Goal: Information Seeking & Learning: Learn about a topic

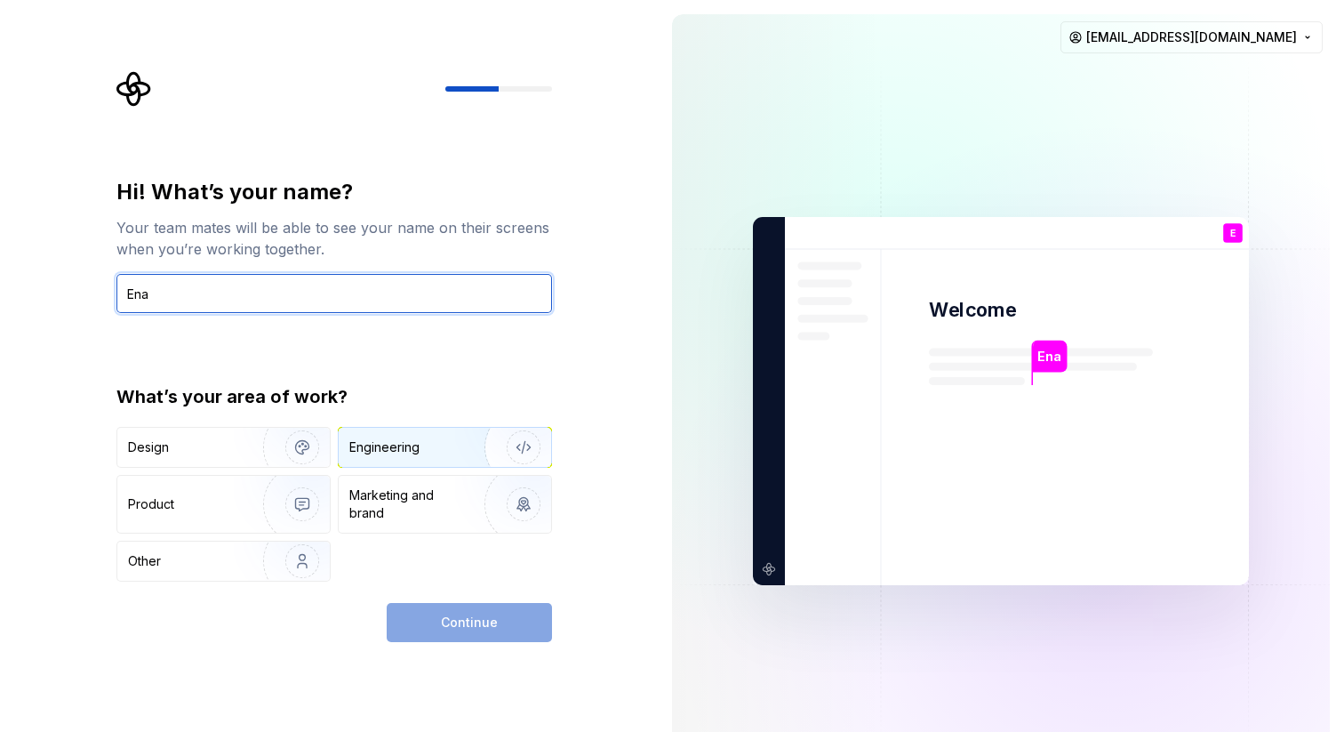
type input "Ena"
click at [468, 443] on img "button" at bounding box center [512, 447] width 114 height 119
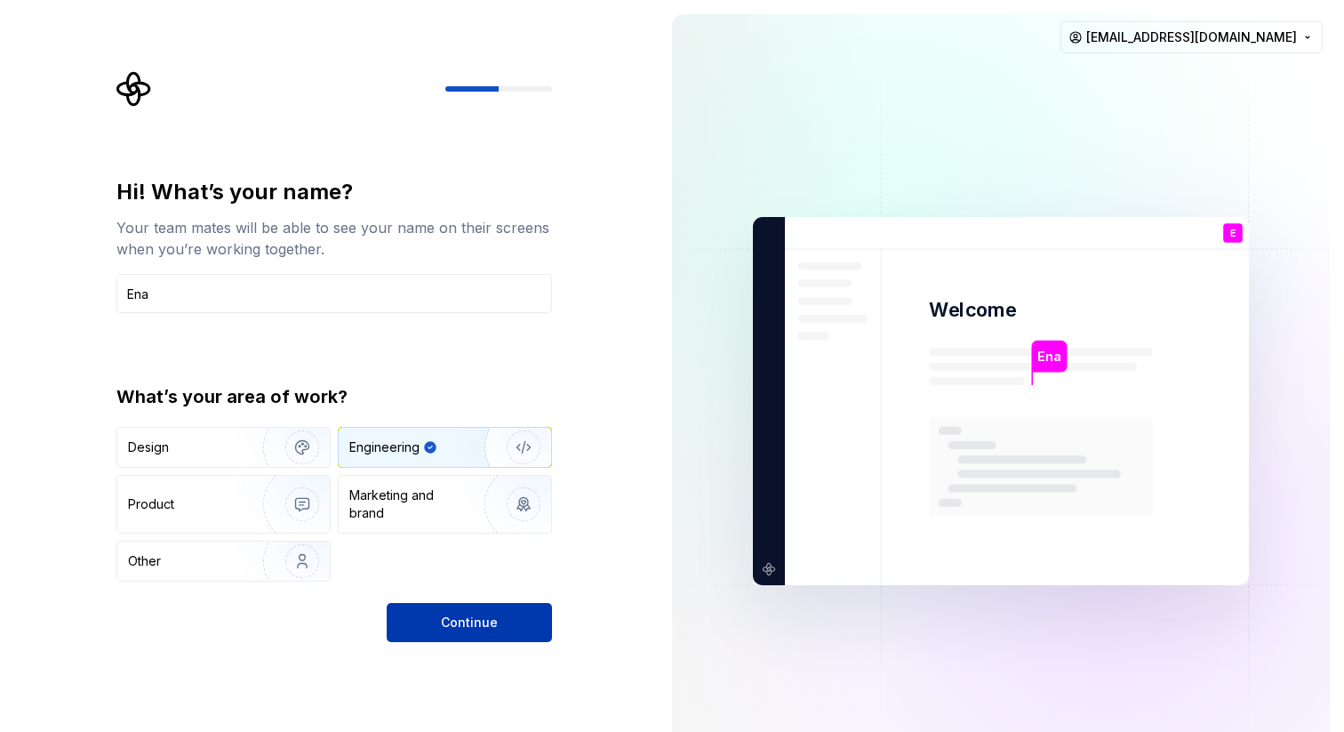
click at [474, 620] on span "Continue" at bounding box center [469, 622] width 57 height 18
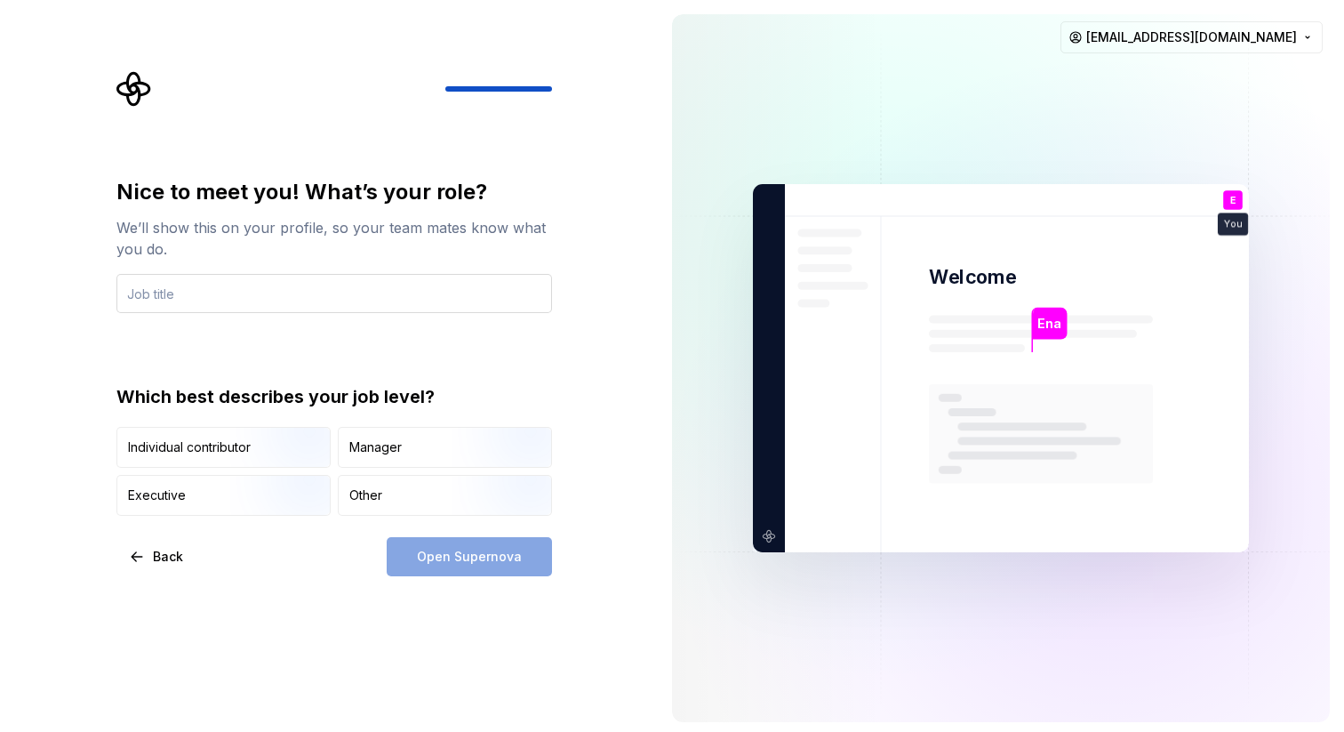
click at [384, 301] on input "text" at bounding box center [334, 293] width 436 height 39
click at [255, 299] on input "text" at bounding box center [334, 293] width 436 height 39
click at [365, 498] on div "Other" at bounding box center [365, 495] width 33 height 18
click at [300, 300] on input "text" at bounding box center [334, 293] width 436 height 39
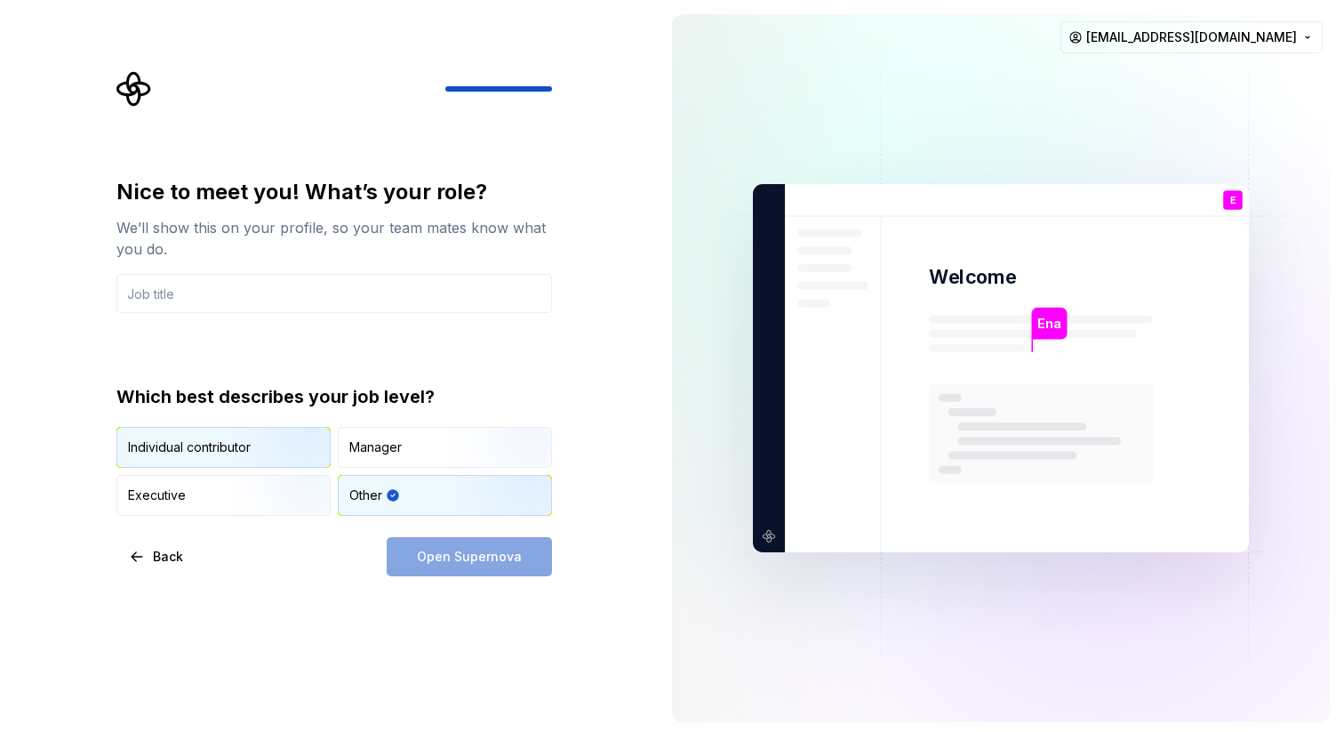
click at [236, 429] on img "button" at bounding box center [287, 469] width 114 height 119
click at [386, 484] on div "Other" at bounding box center [445, 495] width 212 height 39
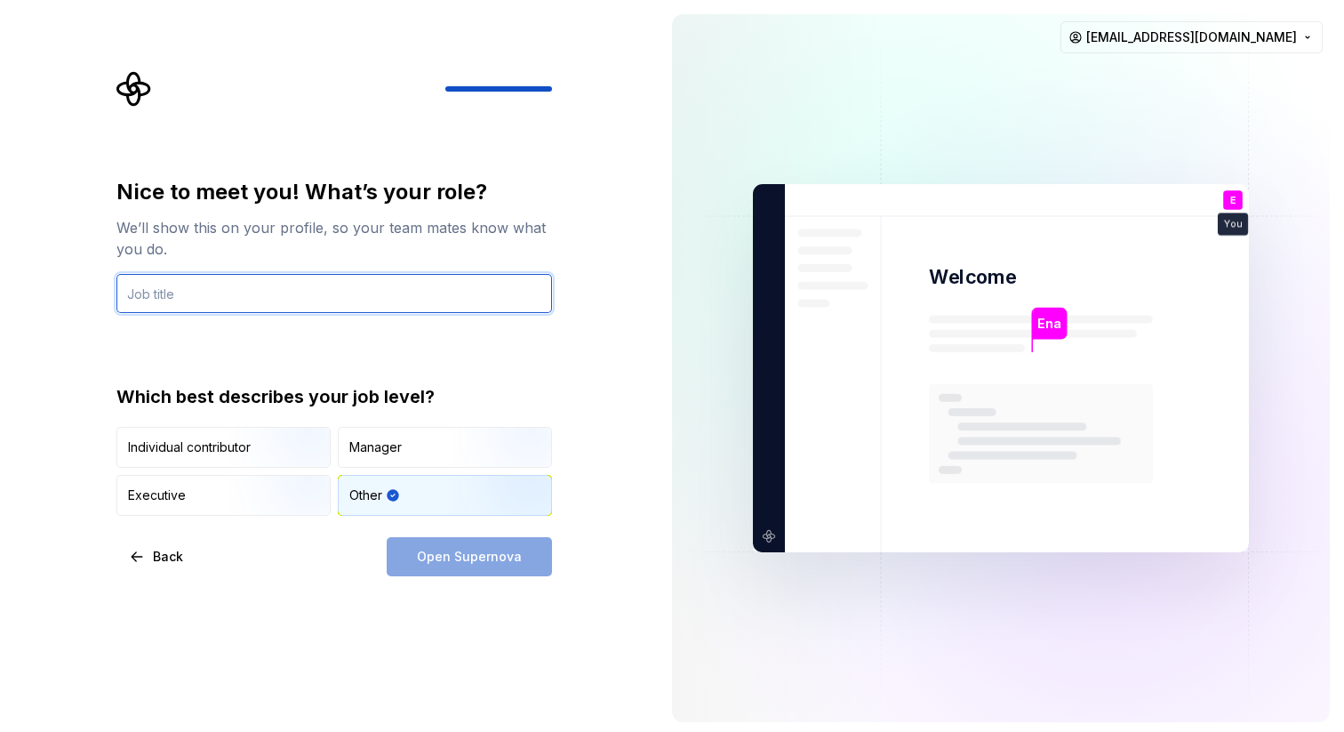
click at [236, 291] on input "text" at bounding box center [334, 293] width 436 height 39
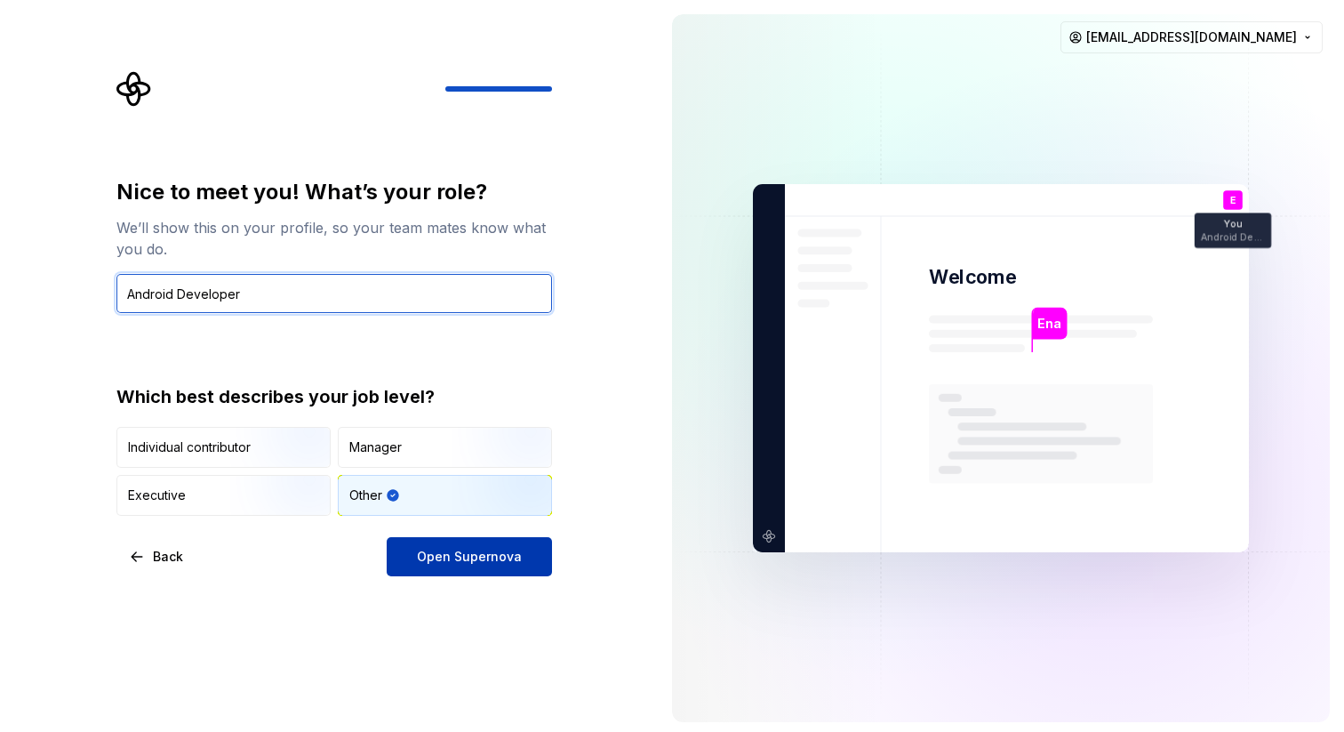
type input "Android Developer"
click at [461, 556] on span "Open Supernova" at bounding box center [469, 557] width 105 height 18
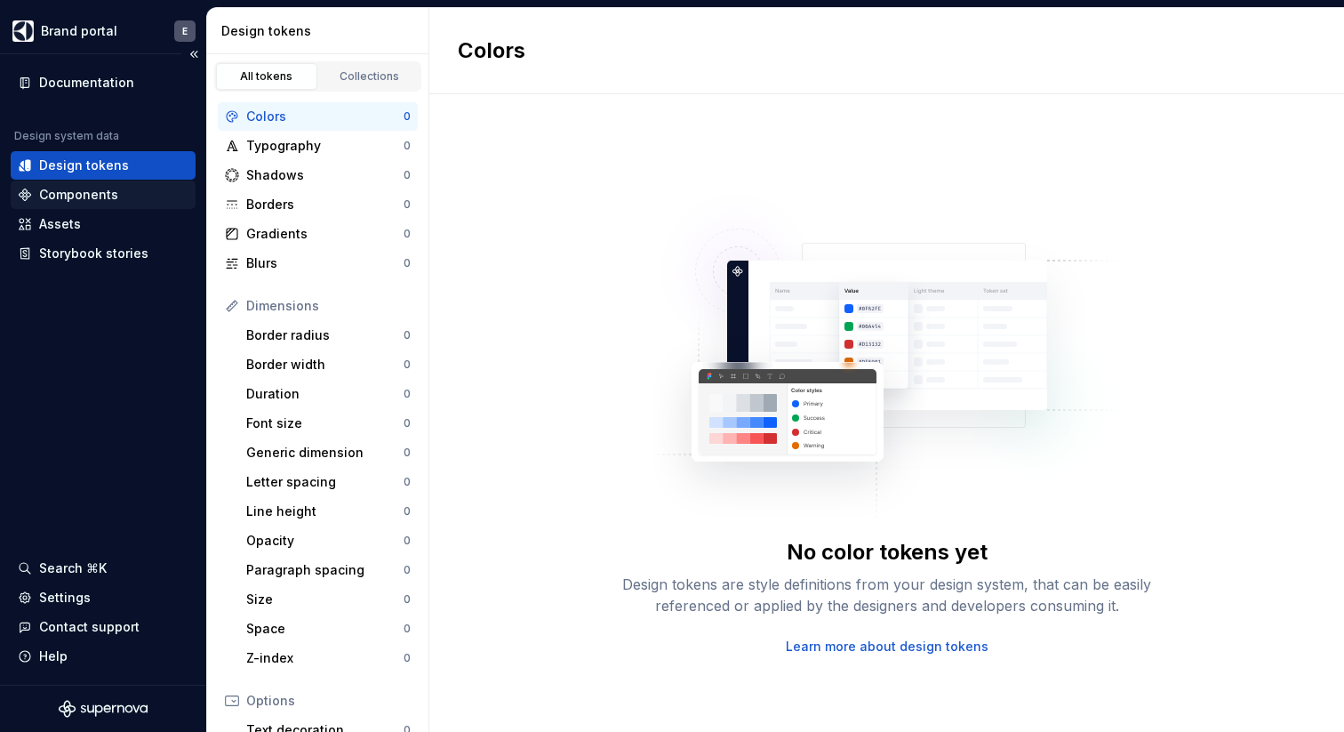
click at [120, 195] on div "Components" at bounding box center [103, 195] width 171 height 18
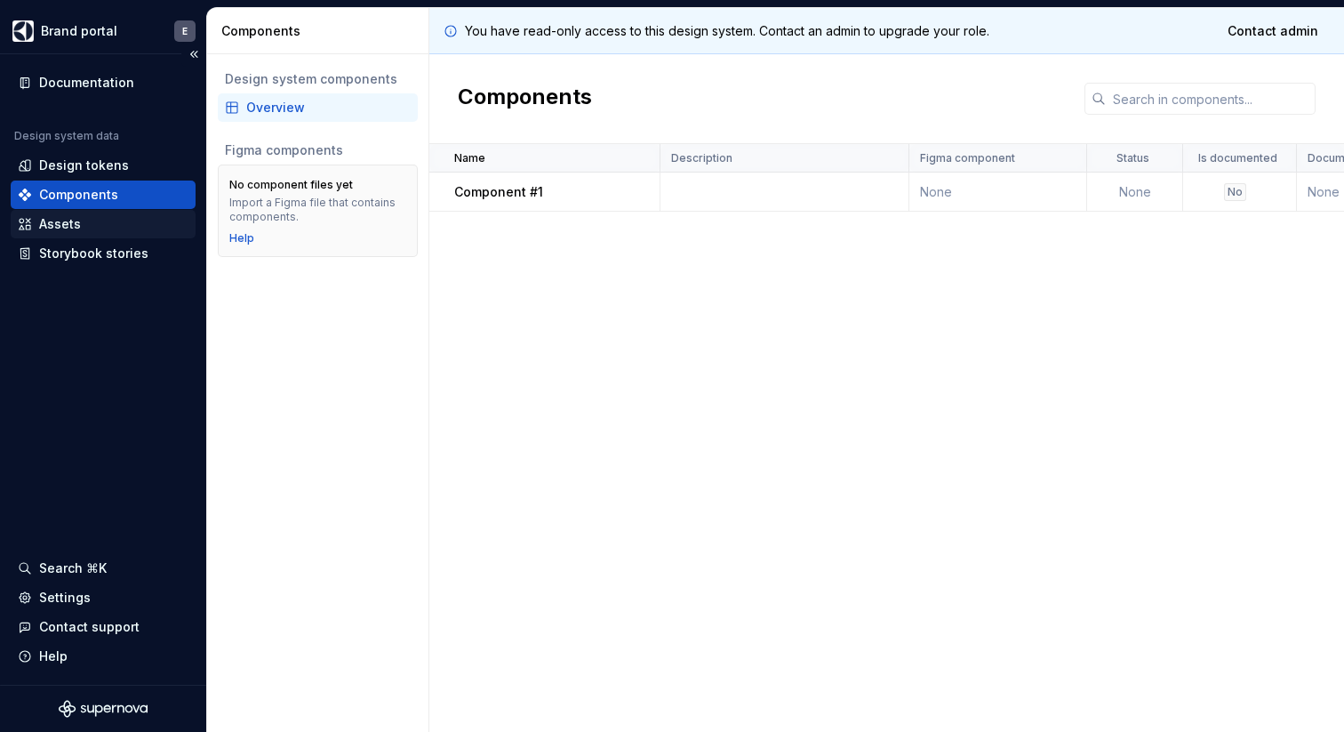
click at [115, 221] on div "Assets" at bounding box center [103, 224] width 171 height 18
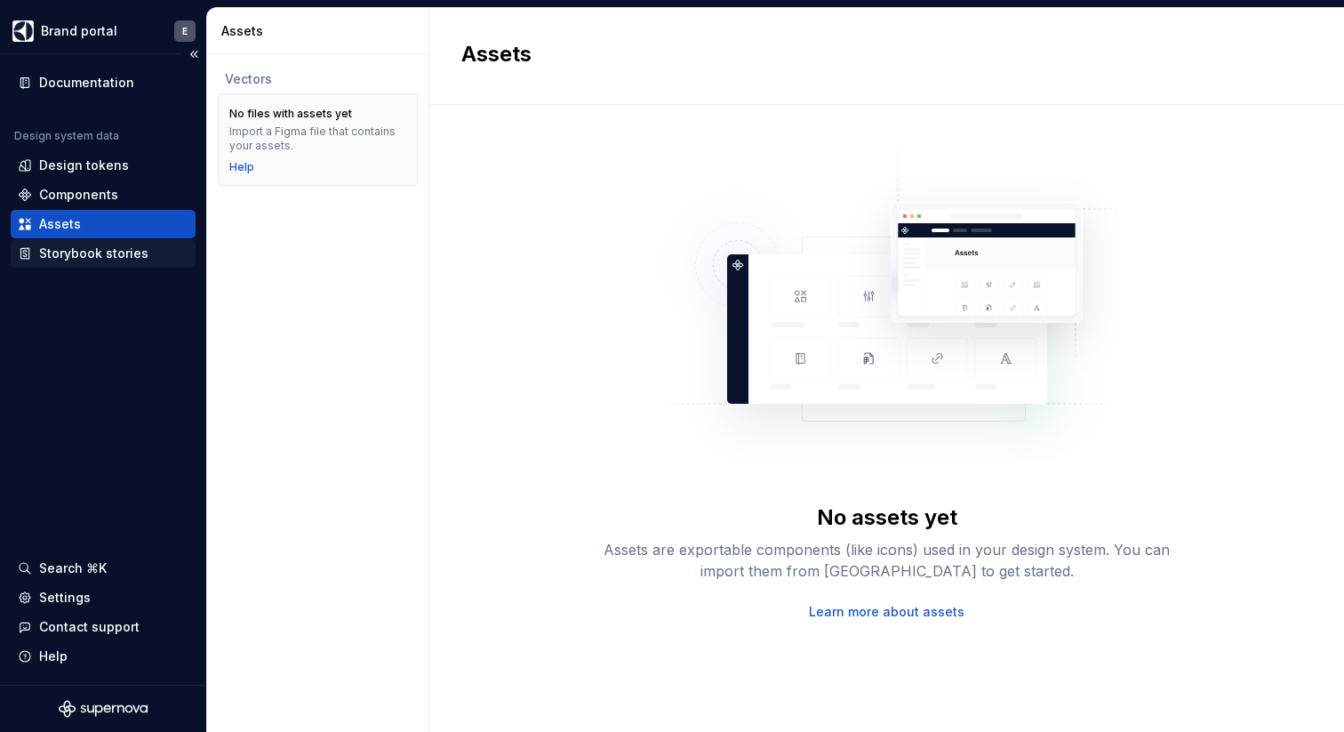
click at [114, 258] on div "Storybook stories" at bounding box center [93, 253] width 109 height 18
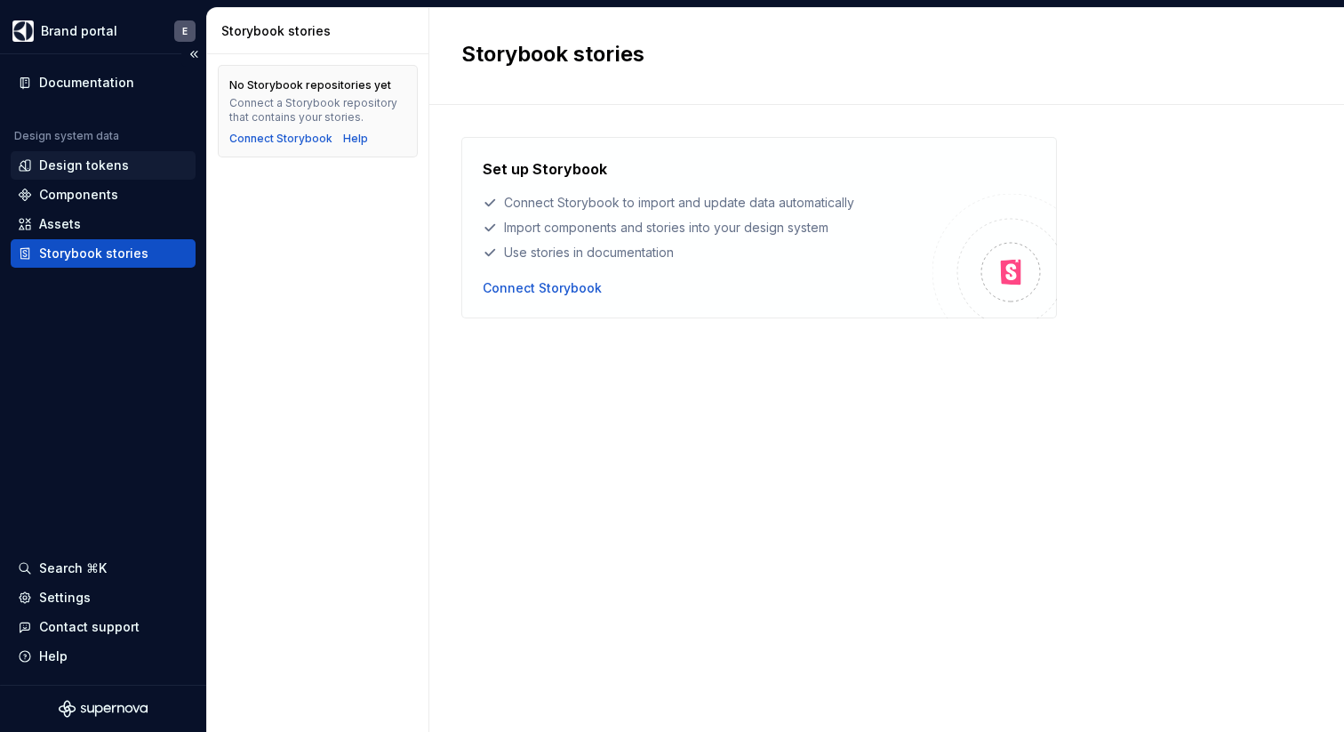
click at [124, 172] on div "Design tokens" at bounding box center [103, 165] width 171 height 18
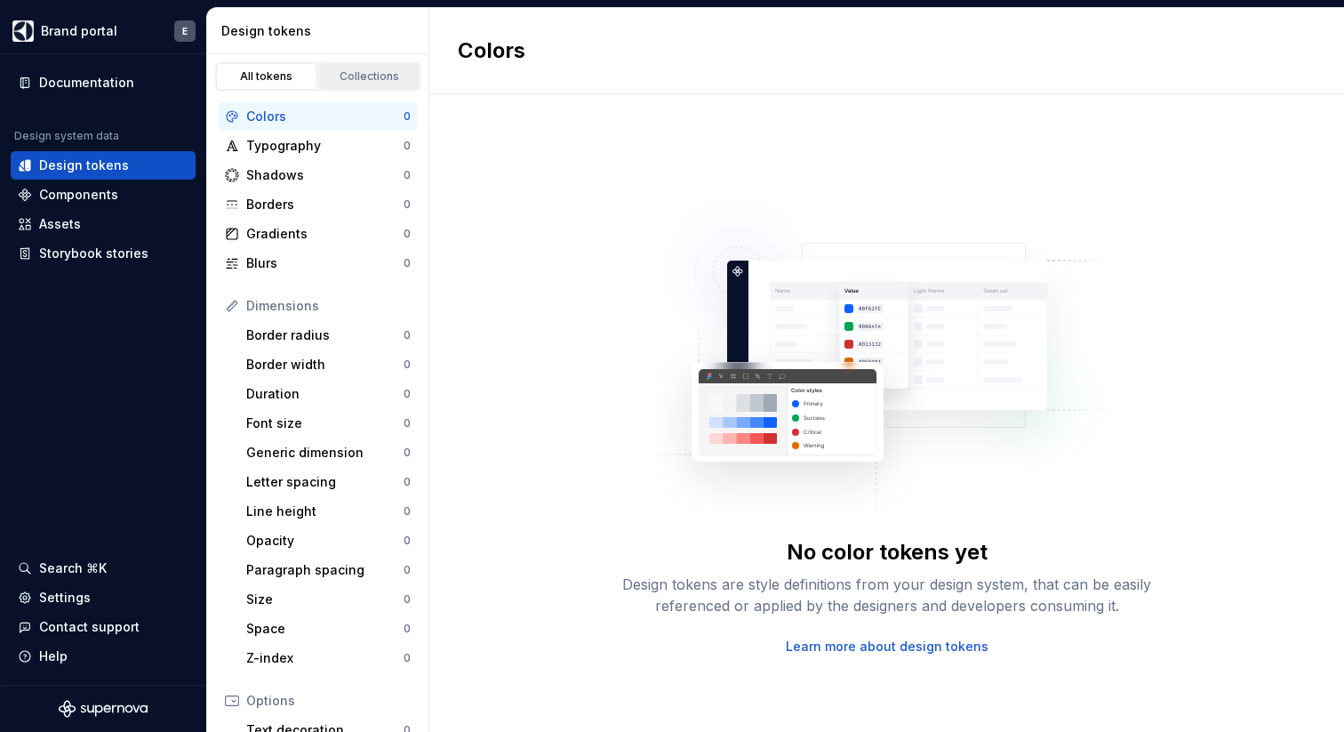
click at [389, 73] on div "Collections" at bounding box center [369, 76] width 89 height 14
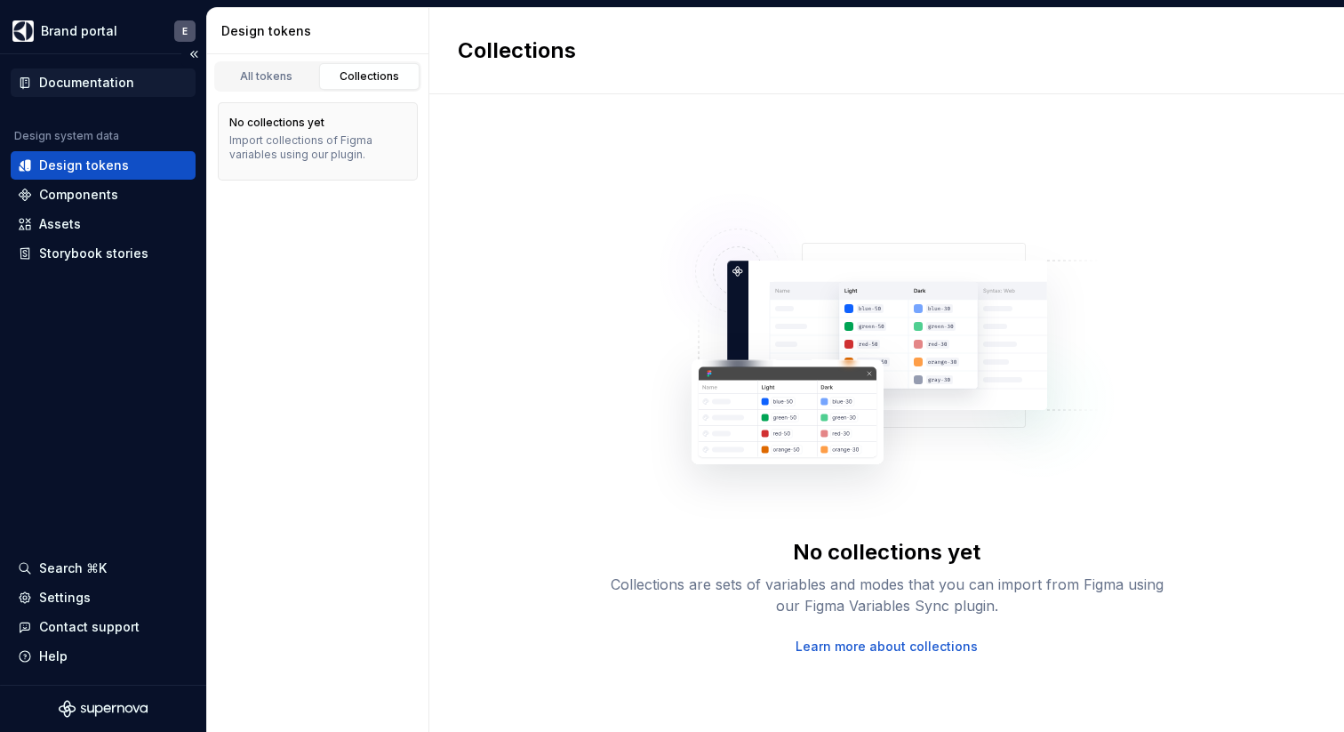
click at [108, 71] on div "Documentation" at bounding box center [103, 82] width 185 height 28
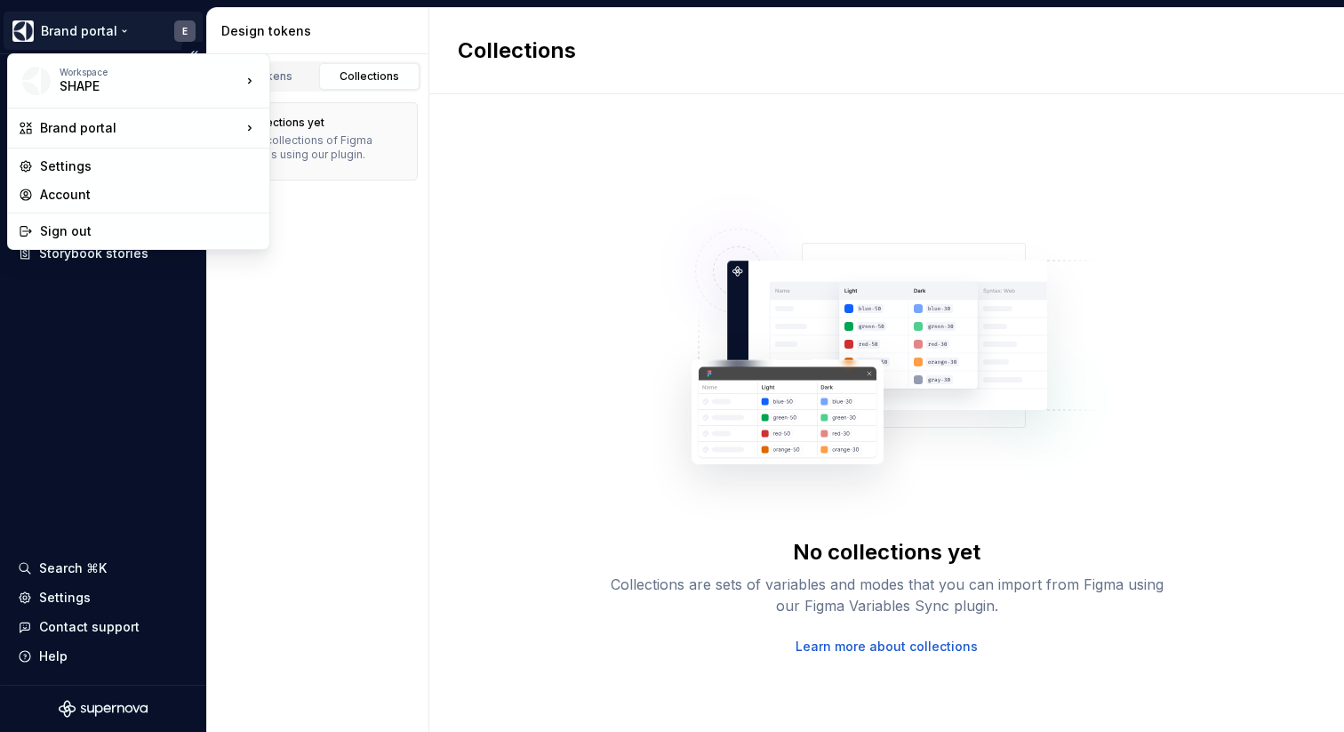
click at [84, 32] on html "Brand portal E Documentation Design system data Design tokens Components Assets…" at bounding box center [672, 366] width 1344 height 732
click at [89, 87] on div "SHAPE" at bounding box center [135, 86] width 151 height 18
click at [348, 78] on div "SHAPE" at bounding box center [357, 77] width 116 height 18
